Goal: Information Seeking & Learning: Learn about a topic

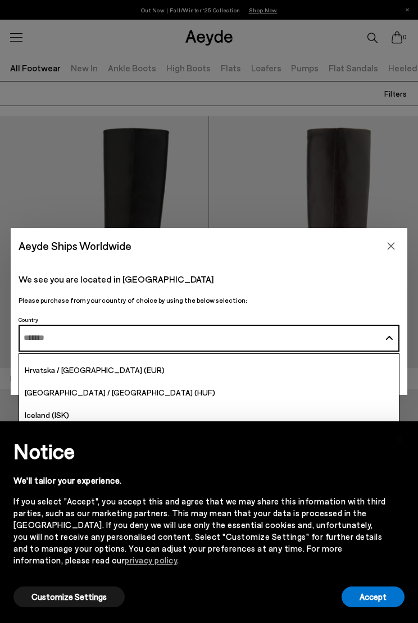
scroll to position [1882, 0]
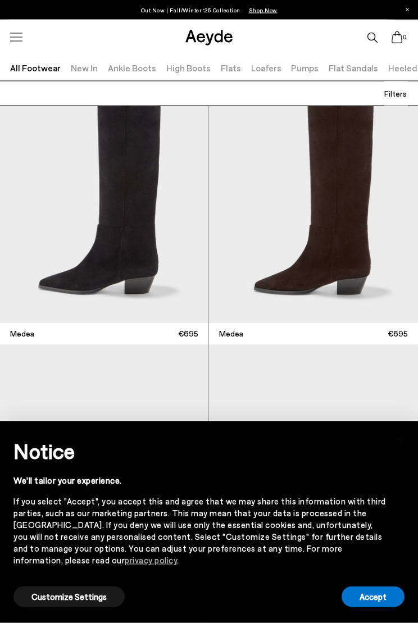
scroll to position [318, 0]
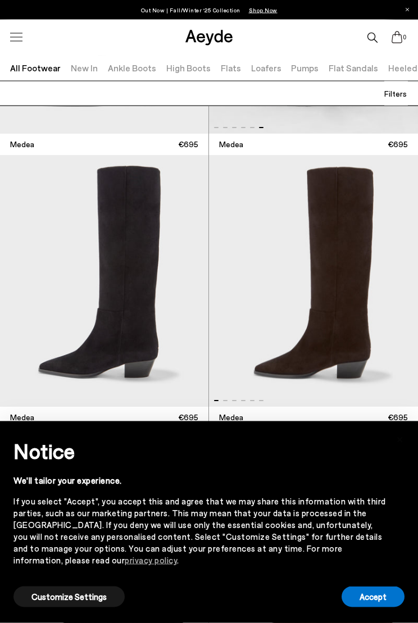
scroll to position [252, 0]
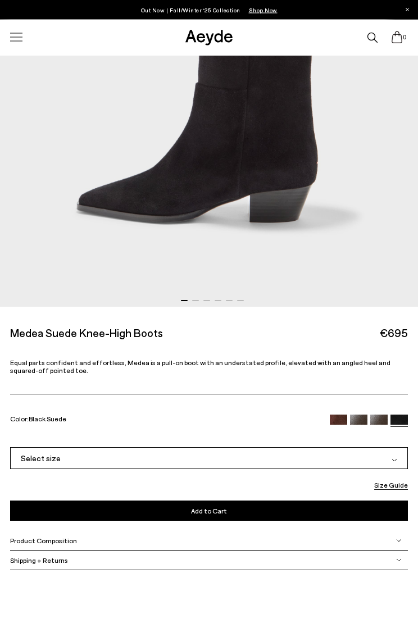
scroll to position [337, 0]
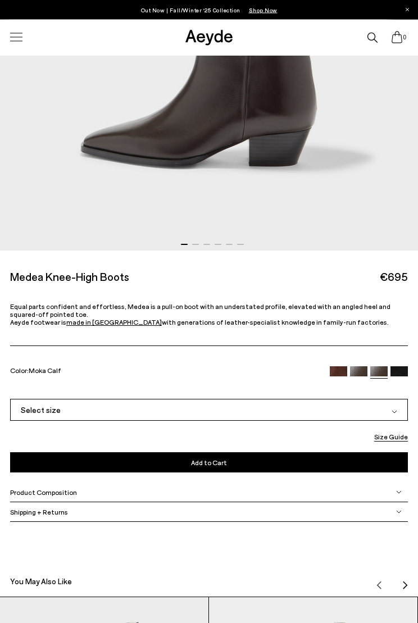
scroll to position [393, 0]
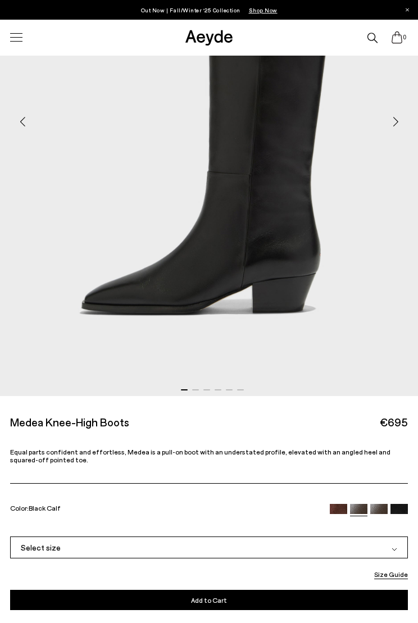
scroll to position [248, 0]
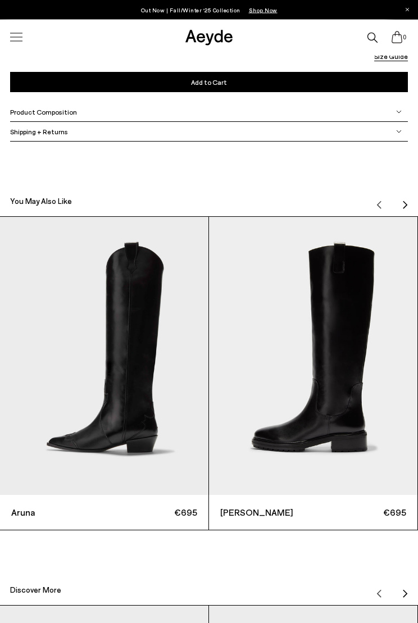
scroll to position [766, 0]
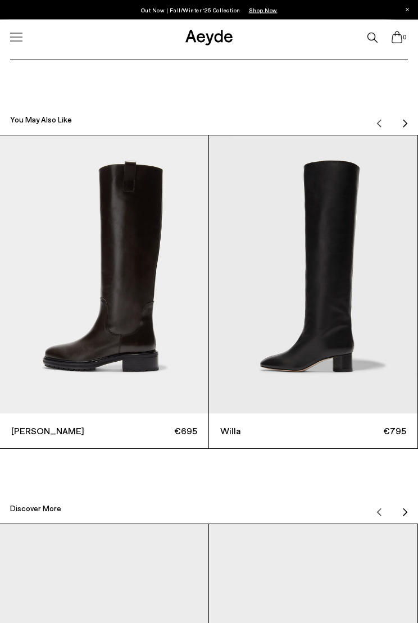
scroll to position [839, 0]
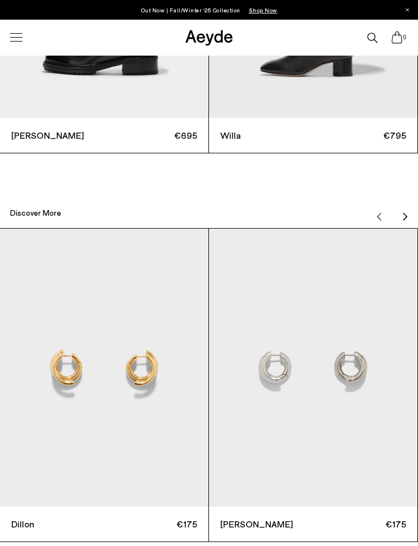
scroll to position [1134, 0]
